Goal: Transaction & Acquisition: Book appointment/travel/reservation

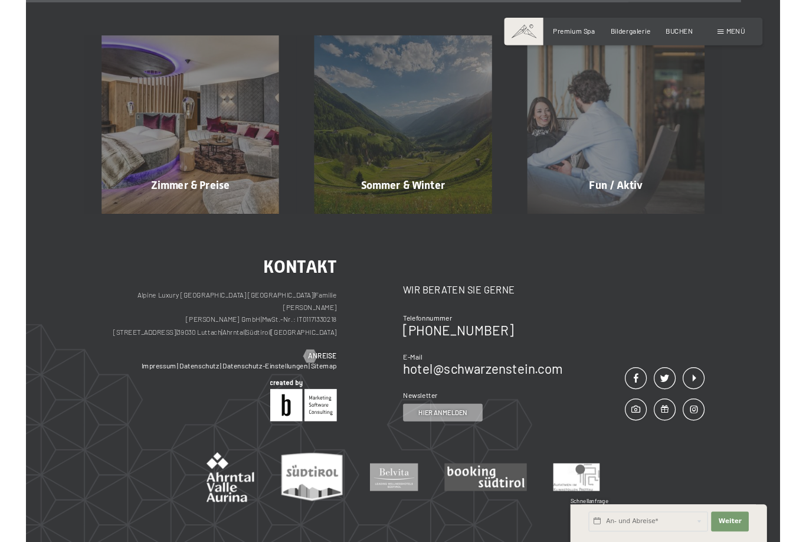
scroll to position [4207, 0]
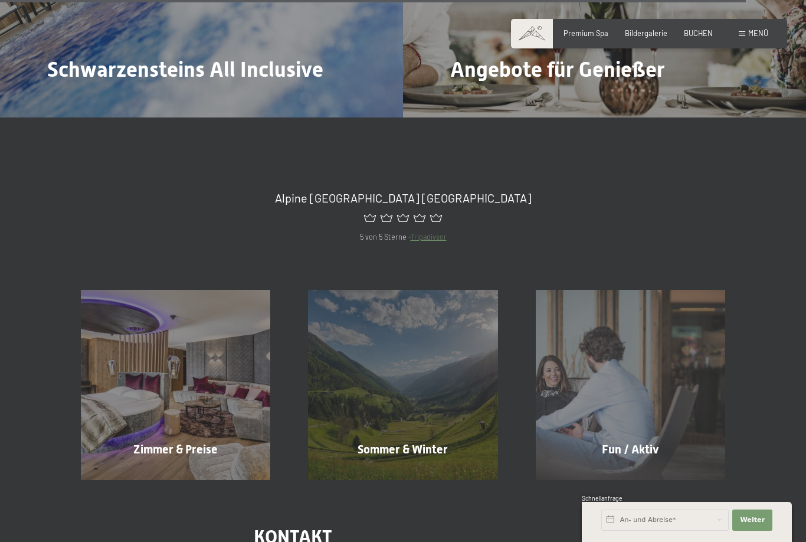
click at [764, 38] on div "Menü" at bounding box center [753, 33] width 29 height 11
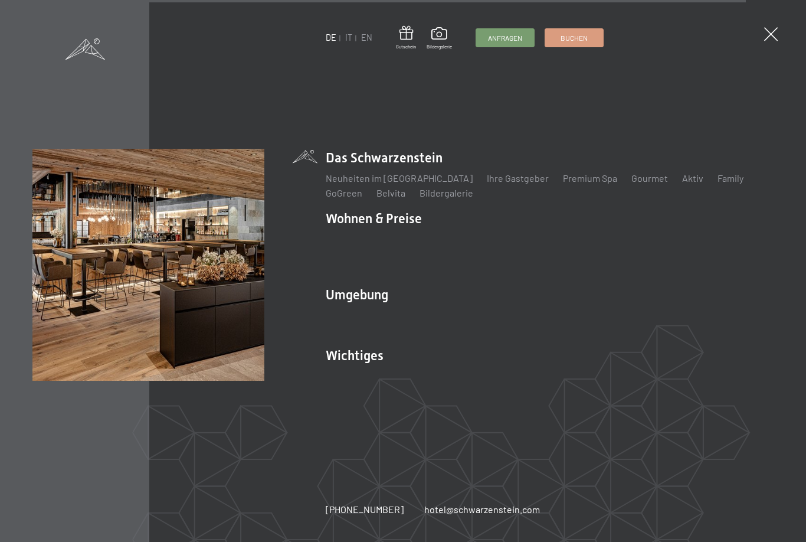
click at [349, 34] on link "IT" at bounding box center [348, 37] width 7 height 10
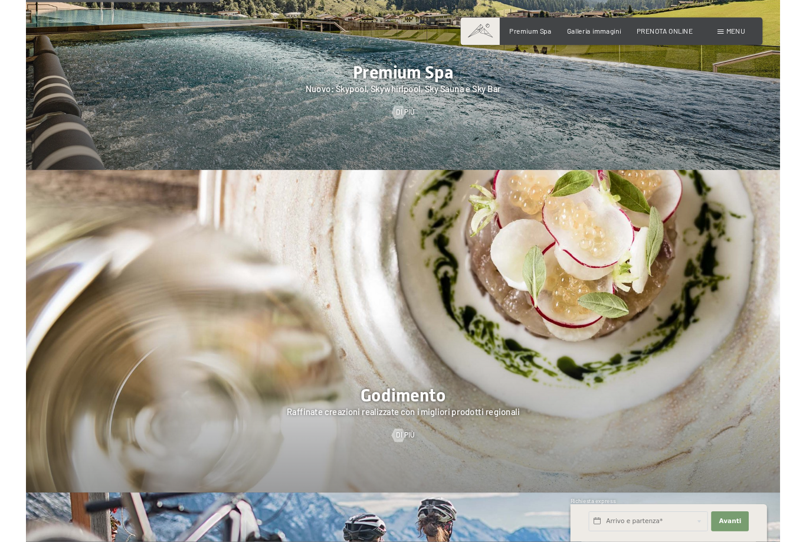
scroll to position [1123, 0]
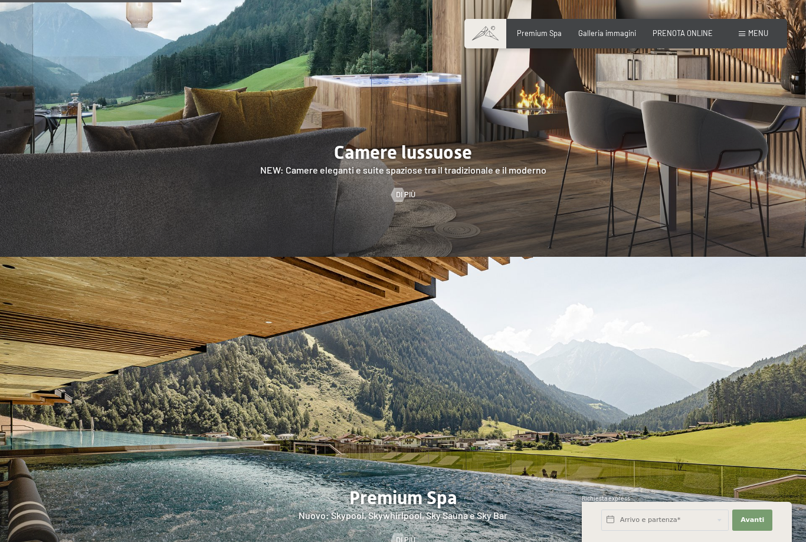
click at [516, 441] on div at bounding box center [403, 429] width 806 height 345
click at [509, 450] on div at bounding box center [403, 429] width 806 height 345
click at [427, 470] on div at bounding box center [403, 429] width 806 height 345
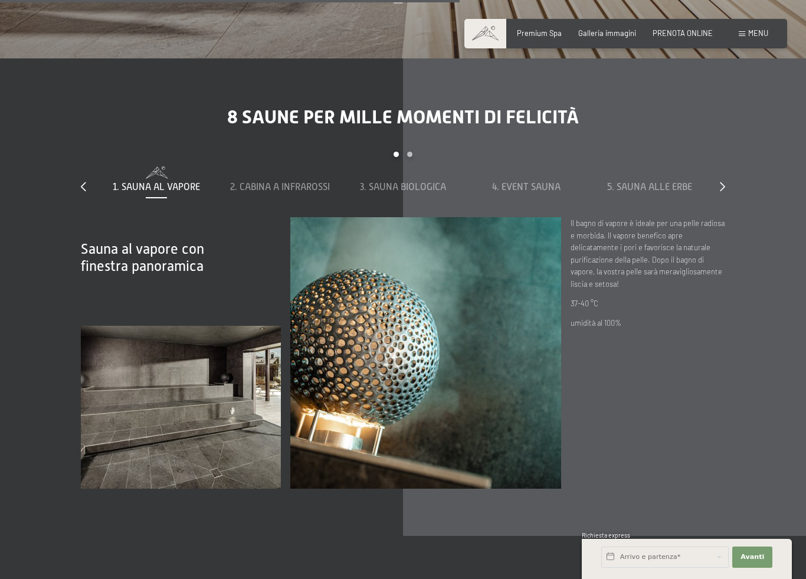
scroll to position [3587, 0]
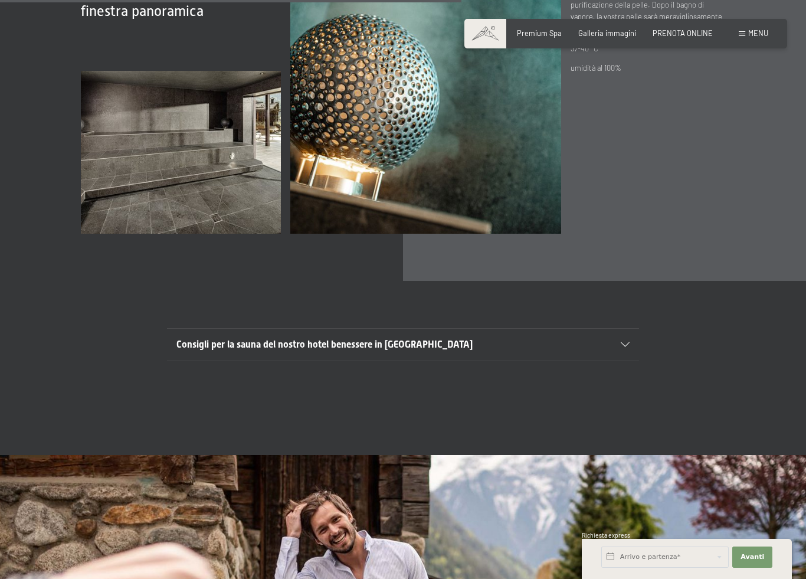
click at [622, 343] on div "Consigli per la sauna del nostro hotel benessere in [GEOGRAPHIC_DATA]" at bounding box center [402, 345] width 453 height 32
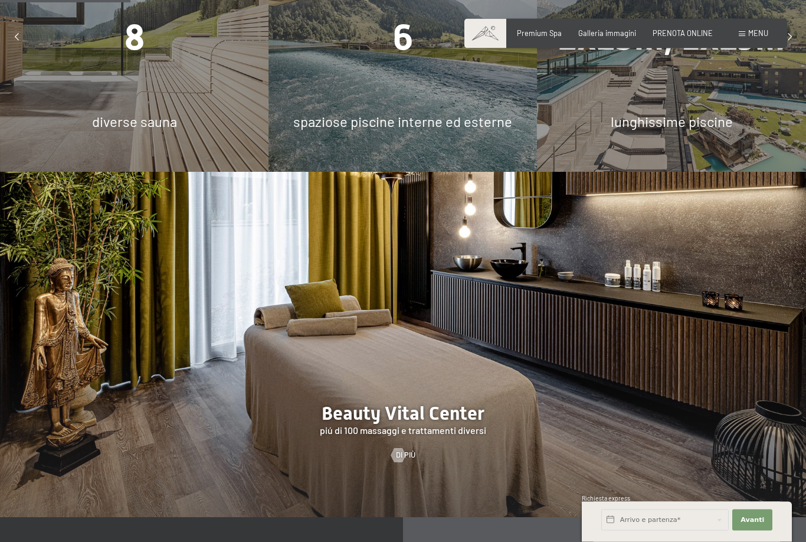
scroll to position [907, 0]
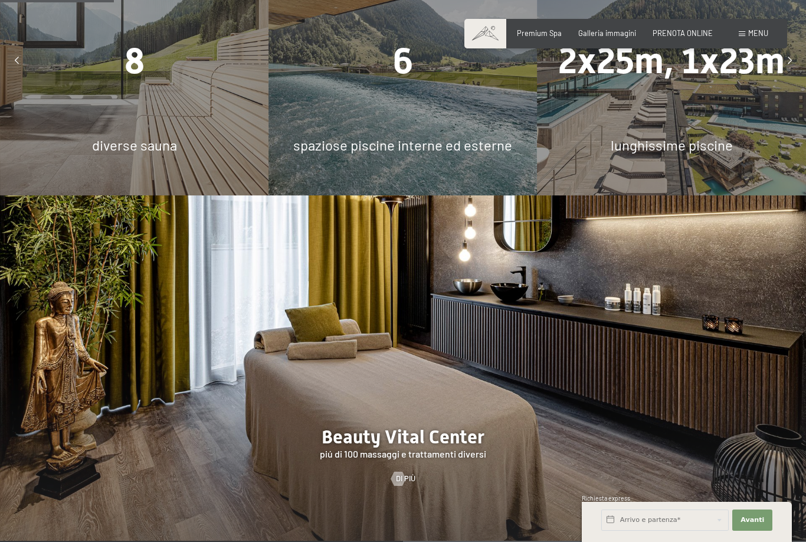
click at [690, 35] on span "PRENOTA ONLINE" at bounding box center [682, 32] width 60 height 9
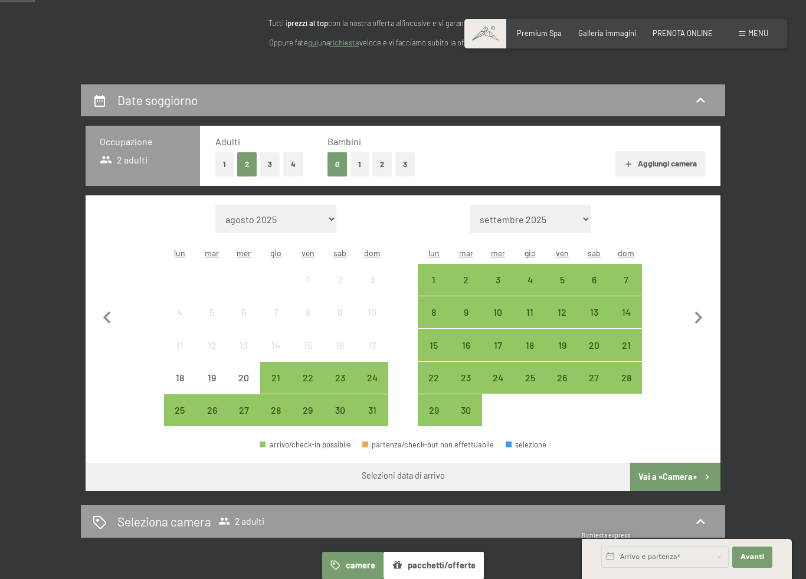
scroll to position [172, 0]
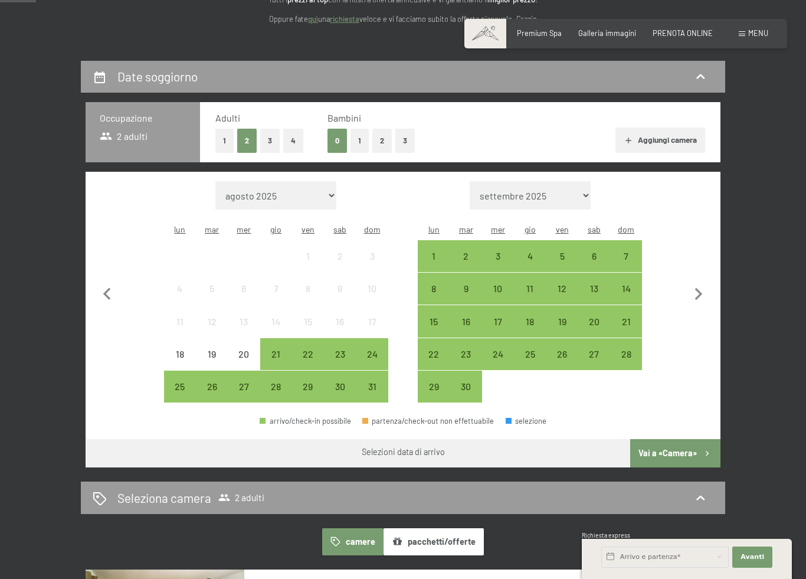
click at [469, 251] on div "2" at bounding box center [465, 265] width 29 height 29
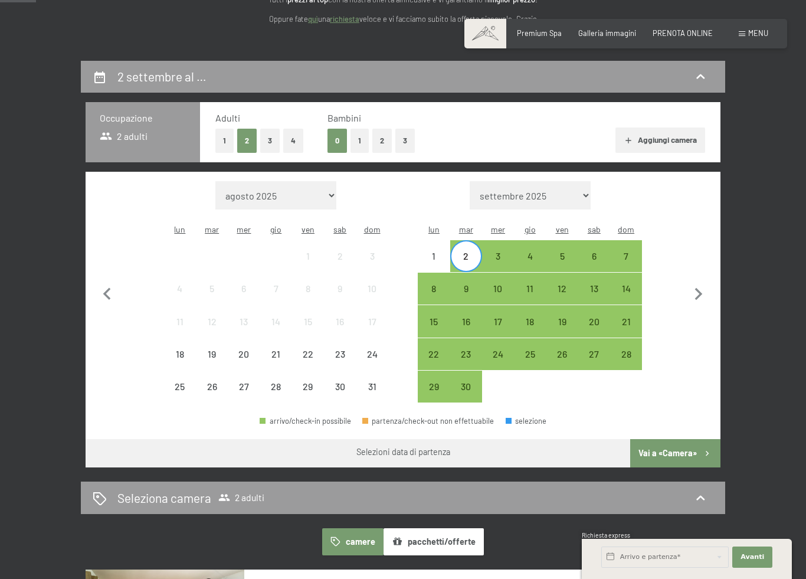
click at [532, 251] on div "4" at bounding box center [529, 265] width 29 height 29
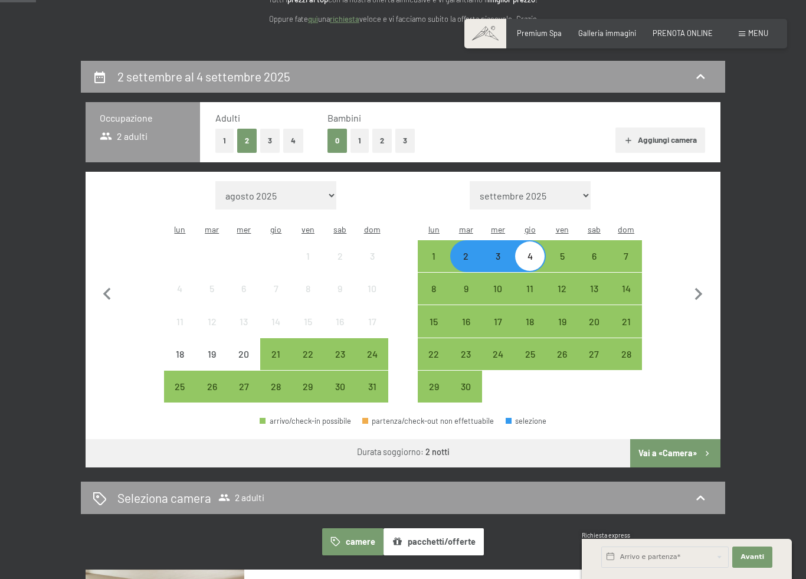
click at [680, 445] on button "Vai a «Camera»" at bounding box center [675, 453] width 90 height 28
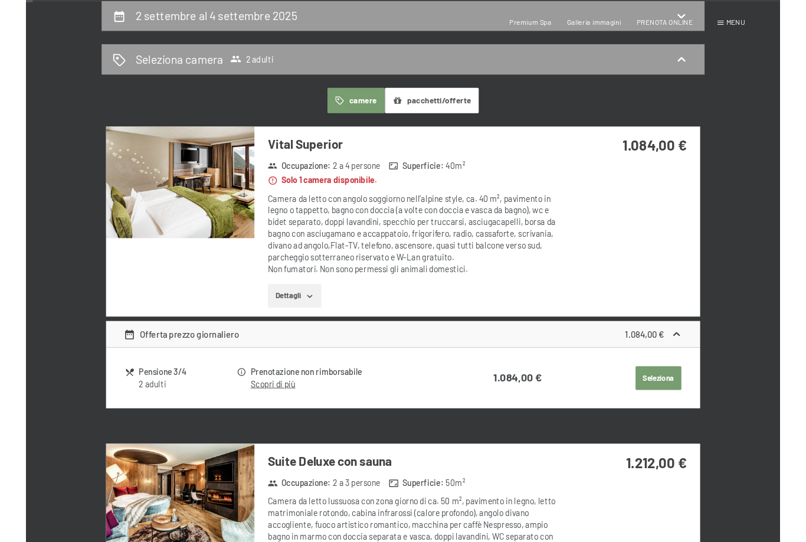
scroll to position [0, 0]
